Goal: Information Seeking & Learning: Understand process/instructions

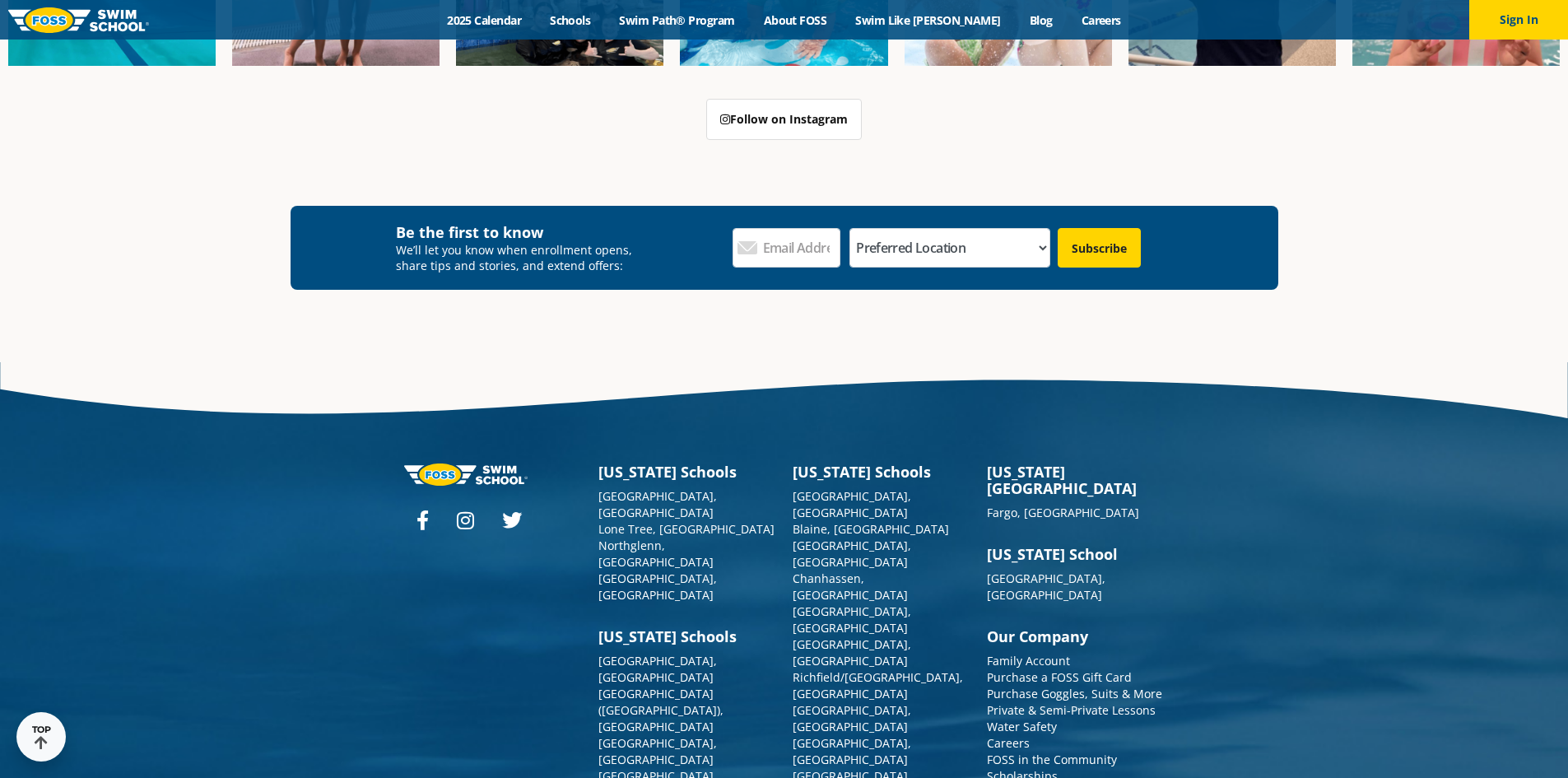
scroll to position [6051, 0]
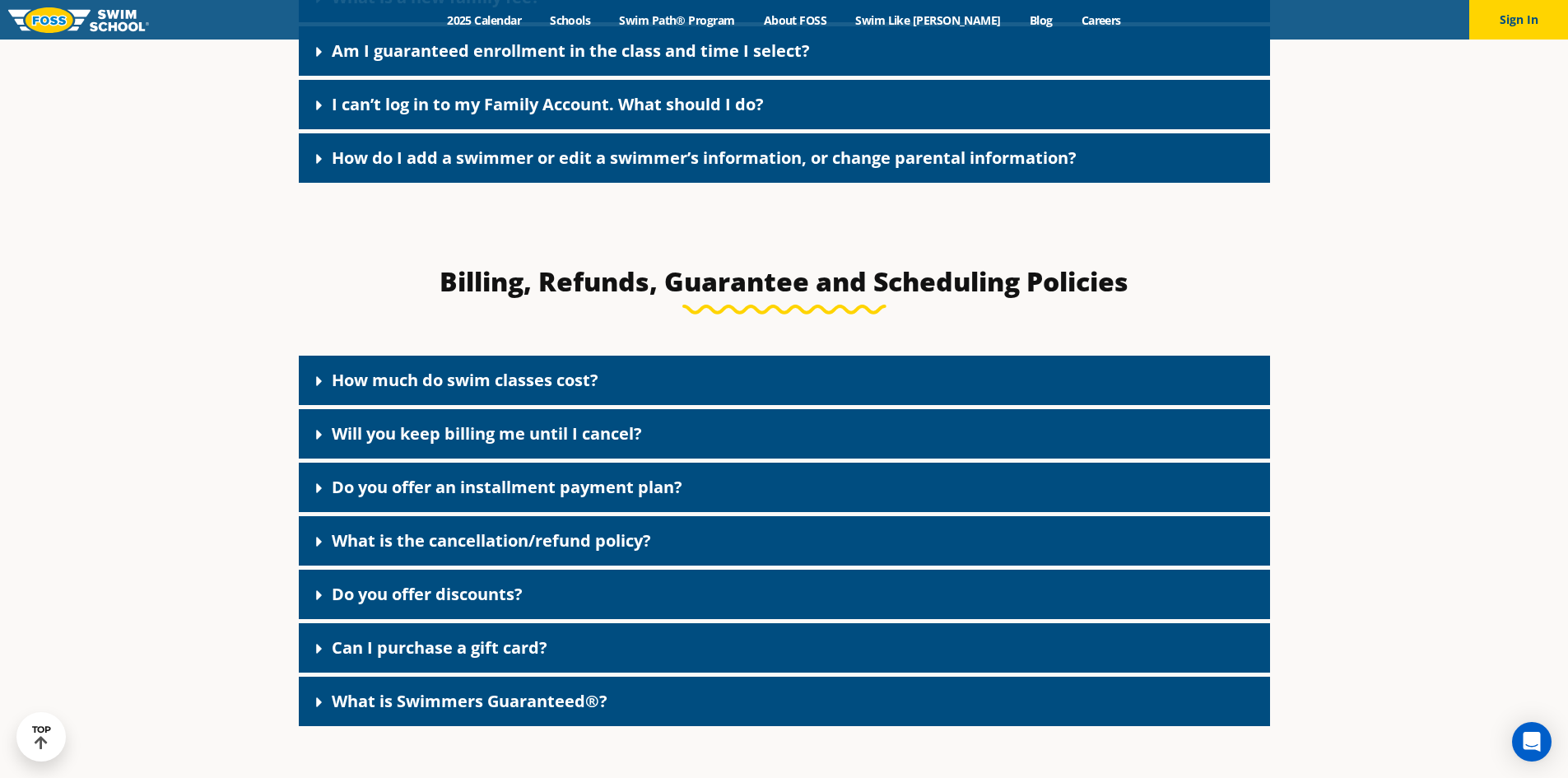
scroll to position [1646, 0]
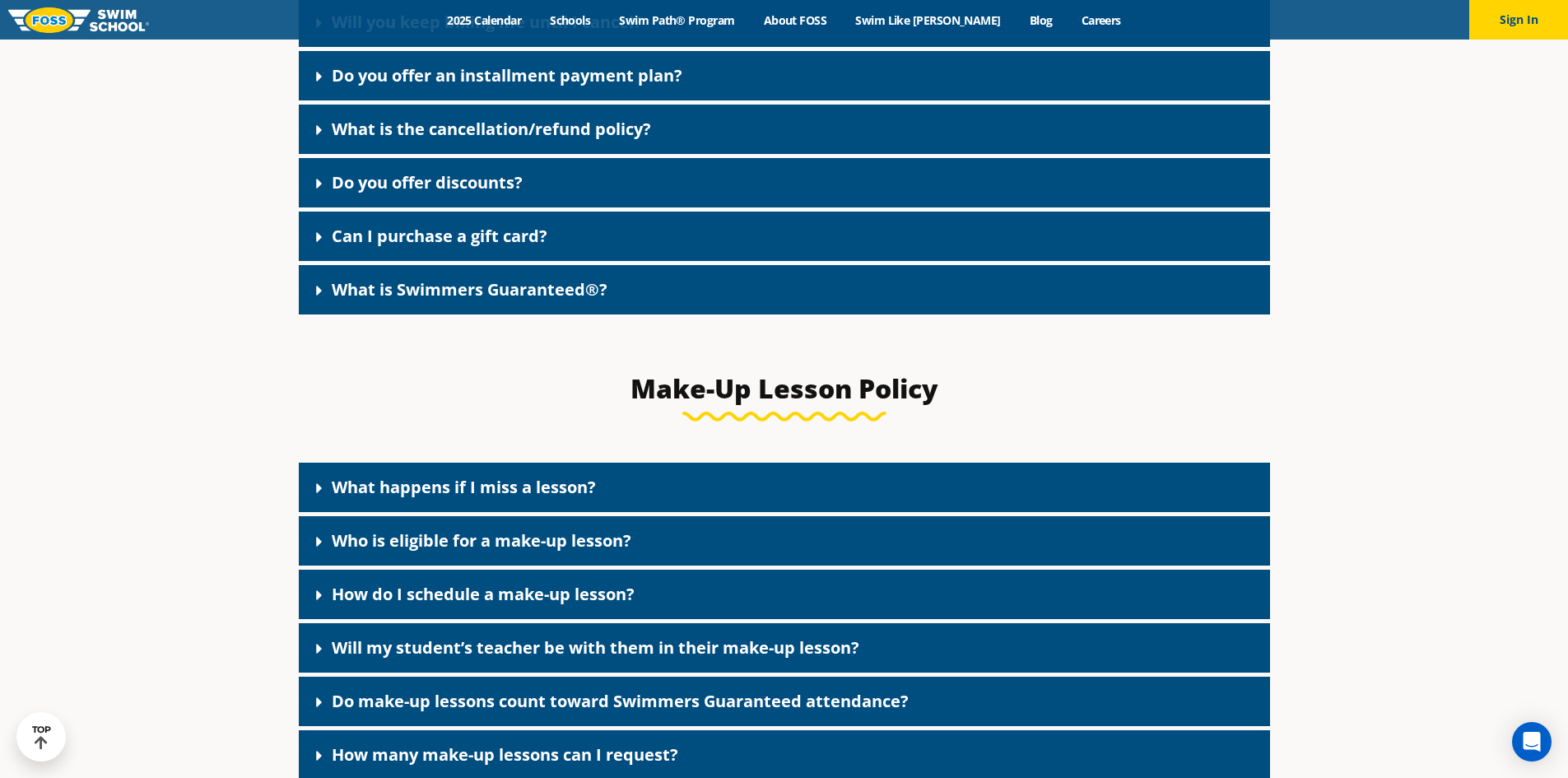
click at [500, 477] on div "What happens if I miss a lesson?" at bounding box center [784, 487] width 971 height 50
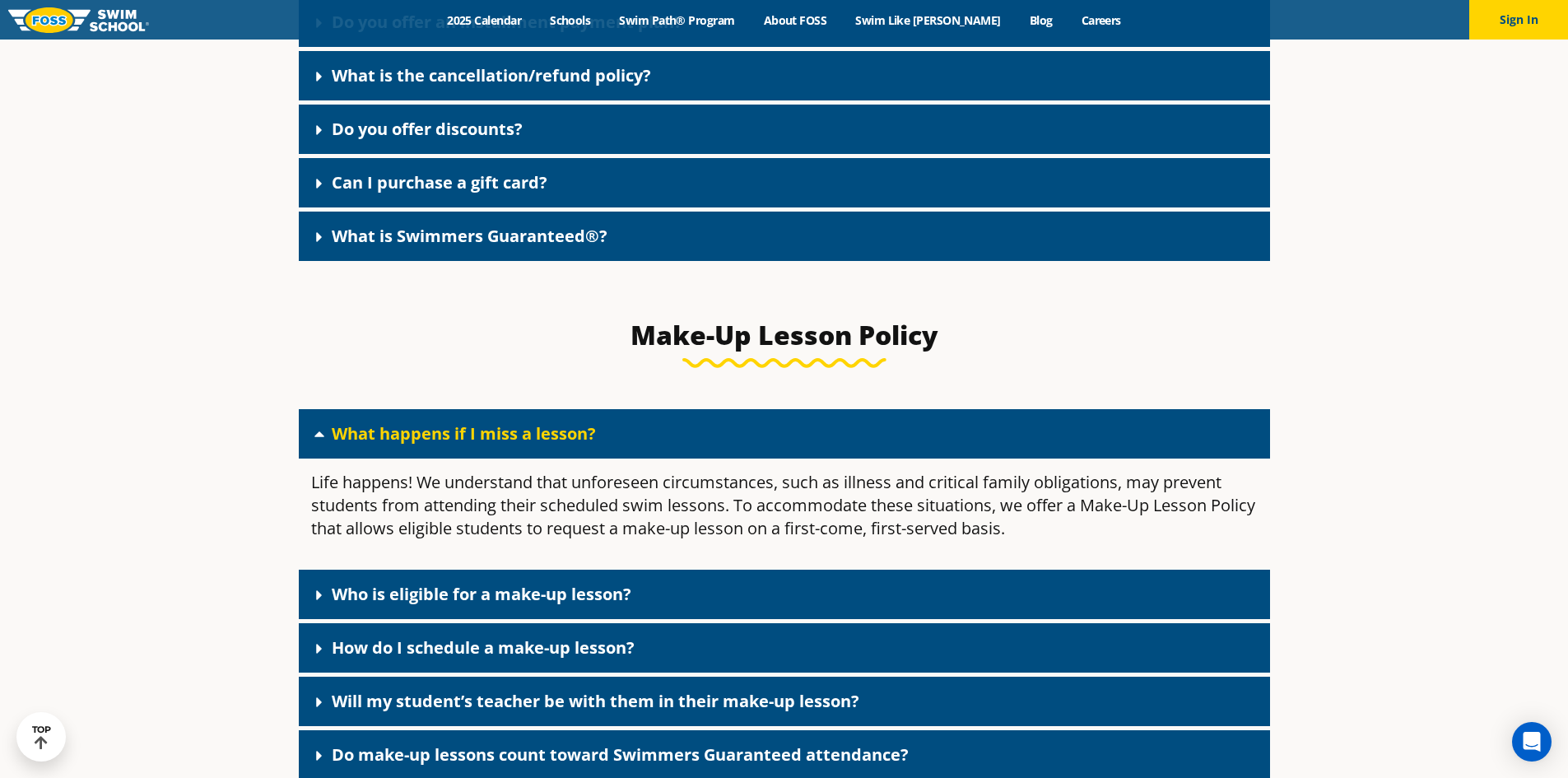
scroll to position [1728, 0]
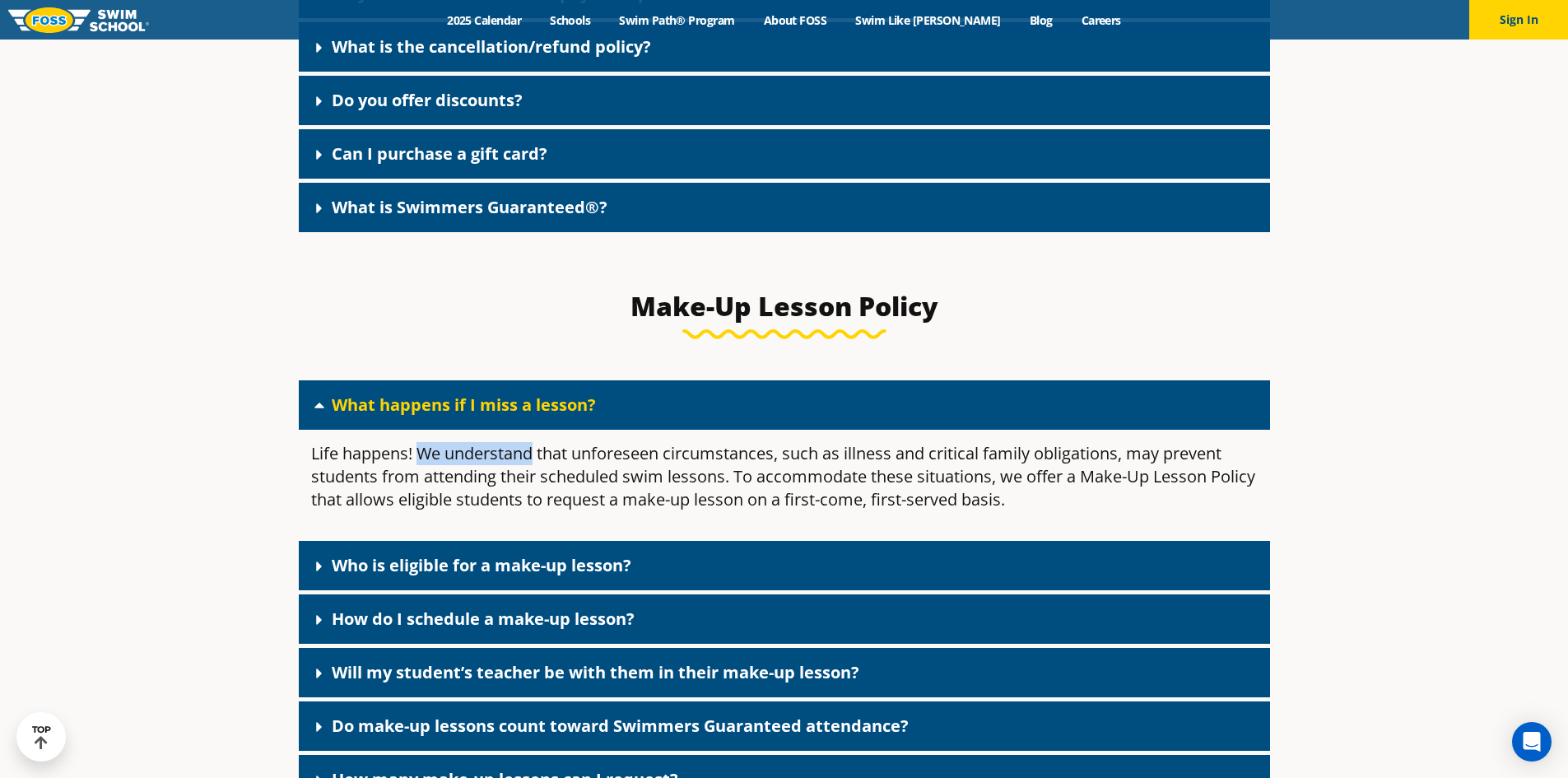
drag, startPoint x: 420, startPoint y: 465, endPoint x: 533, endPoint y: 471, distance: 113.2
click at [533, 471] on p "Life happens! We understand that unforeseen circumstances, such as illness and …" at bounding box center [784, 476] width 947 height 69
click at [522, 611] on div "How do I schedule a make-up lesson?" at bounding box center [784, 619] width 971 height 50
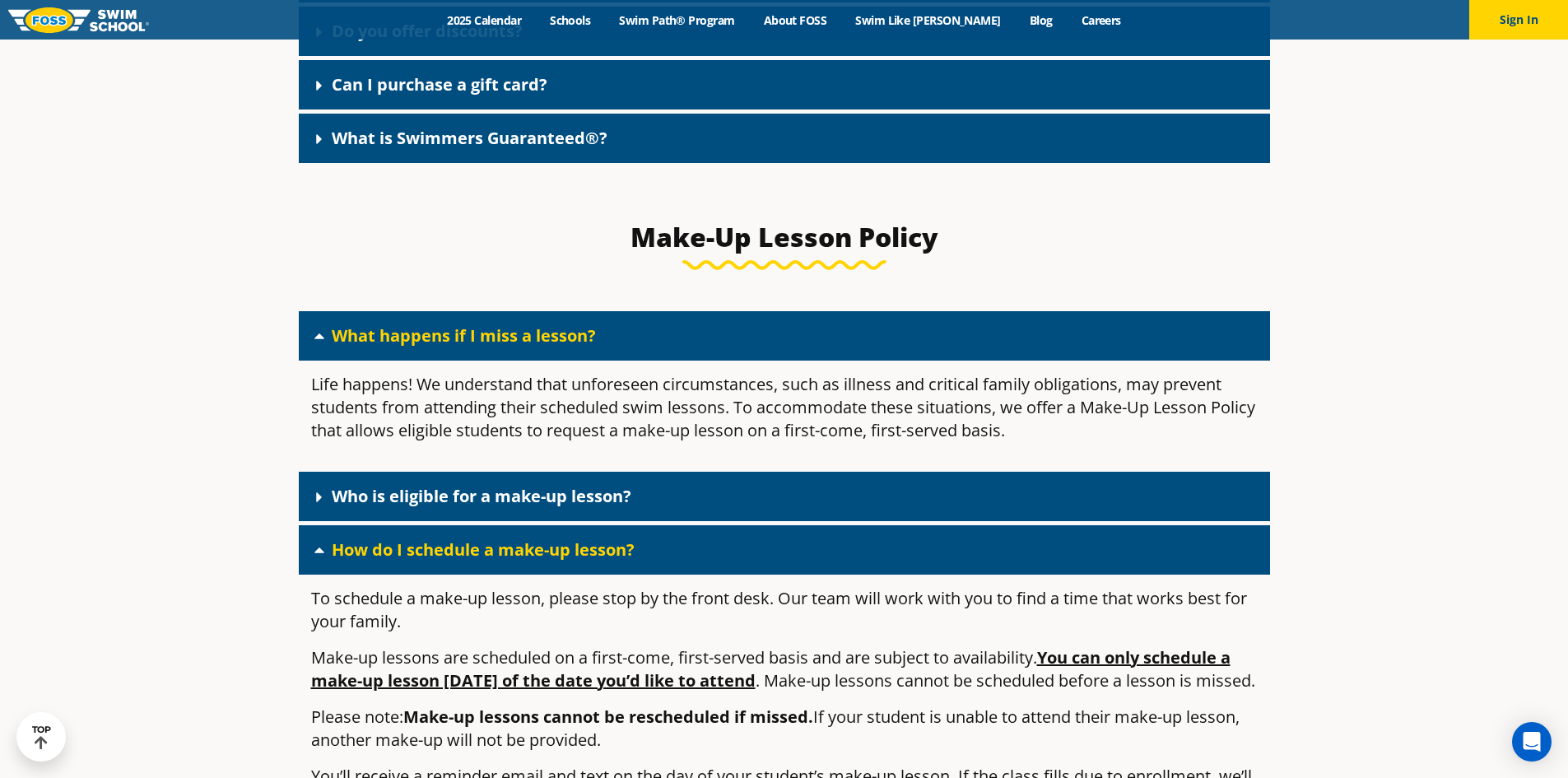
scroll to position [1892, 0]
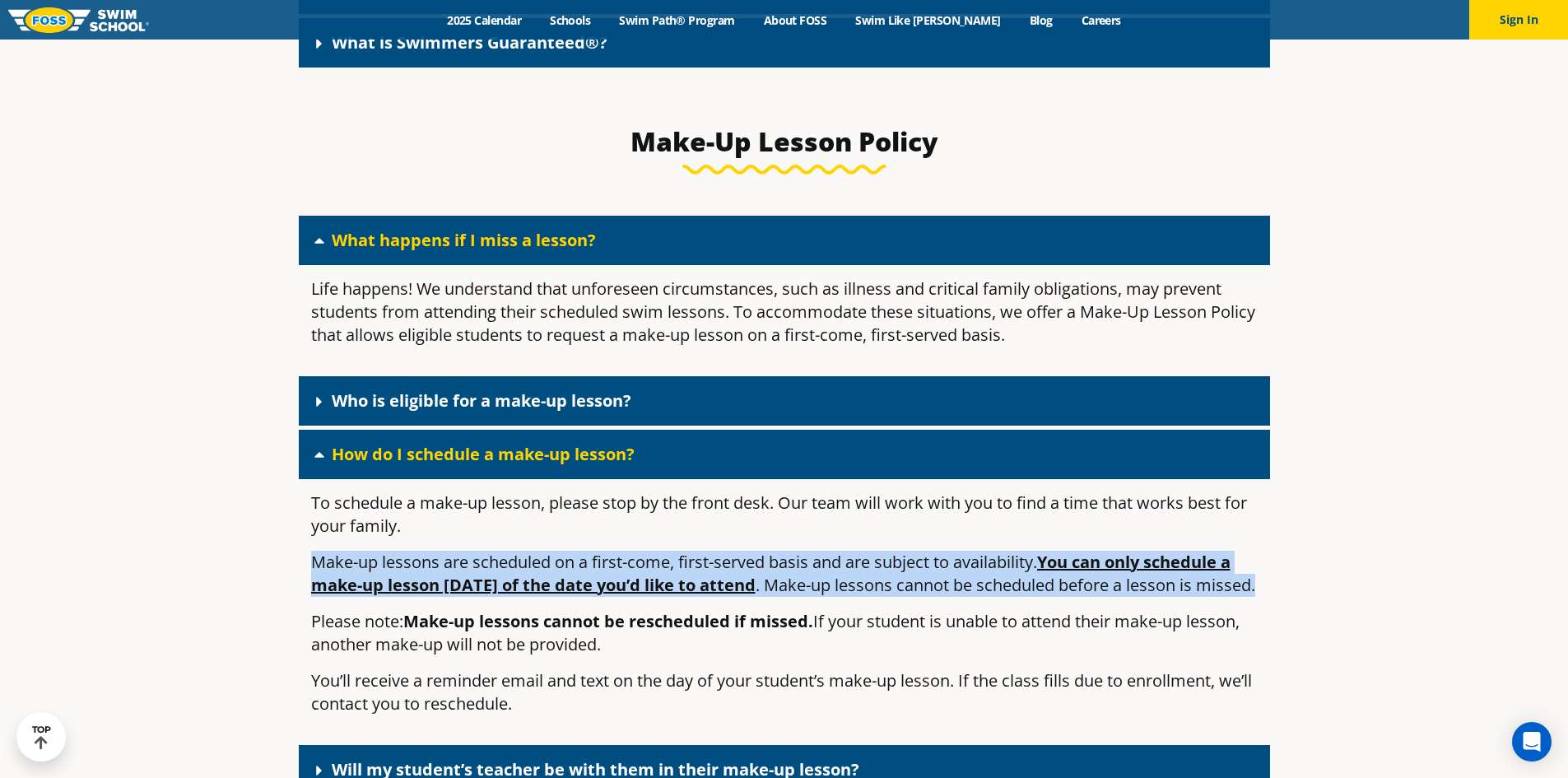
drag, startPoint x: 313, startPoint y: 572, endPoint x: 1232, endPoint y: 619, distance: 920.2
click at [1232, 597] on p "Make-up lessons are scheduled on a first-come, first-served basis and are subje…" at bounding box center [784, 574] width 947 height 46
copy p "Make-up lessons are scheduled on a first-come, first-served basis and are subje…"
